Goal: Task Accomplishment & Management: Use online tool/utility

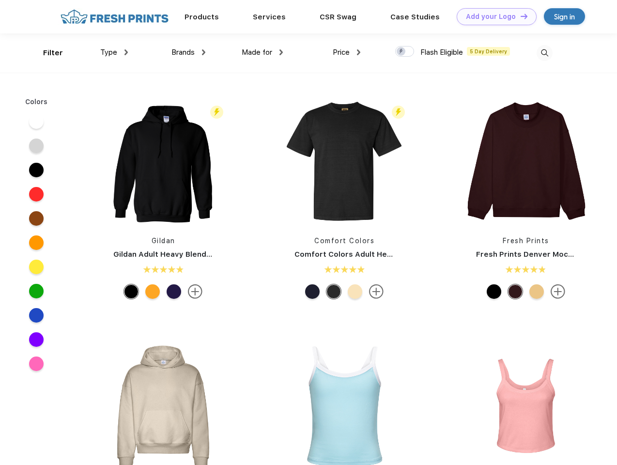
click at [493, 16] on link "Add your Logo Design Tool" at bounding box center [496, 16] width 80 height 17
click at [0, 0] on div "Design Tool" at bounding box center [0, 0] width 0 height 0
click at [519, 16] on link "Add your Logo Design Tool" at bounding box center [496, 16] width 80 height 17
click at [46, 53] on div "Filter" at bounding box center [53, 52] width 20 height 11
click at [114, 52] on span "Type" at bounding box center [108, 52] width 17 height 9
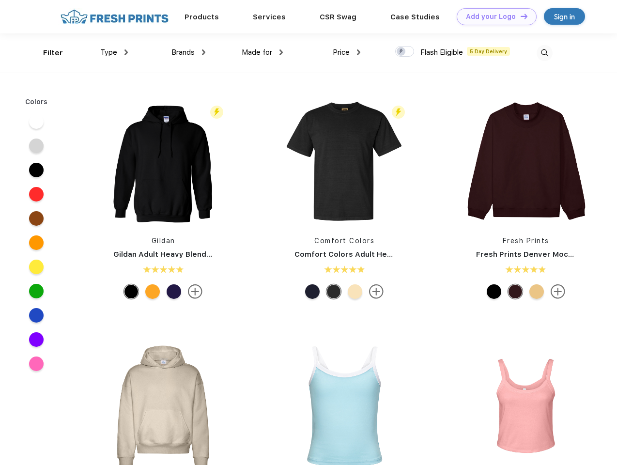
click at [188, 52] on span "Brands" at bounding box center [182, 52] width 23 height 9
click at [262, 52] on span "Made for" at bounding box center [257, 52] width 30 height 9
click at [347, 52] on span "Price" at bounding box center [340, 52] width 17 height 9
click at [405, 52] on div at bounding box center [404, 51] width 19 height 11
click at [401, 52] on input "checkbox" at bounding box center [398, 48] width 6 height 6
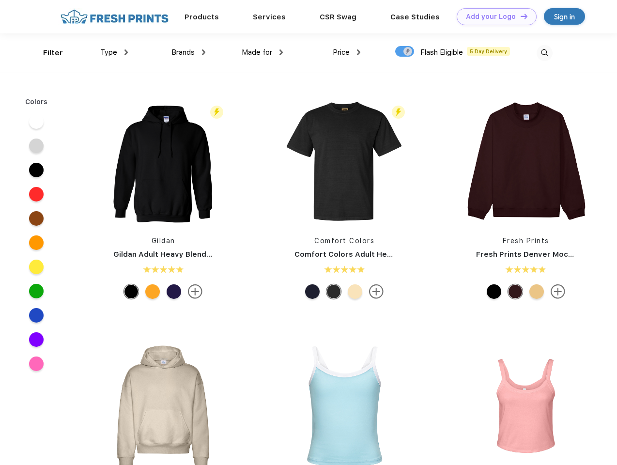
checkbox input "true"
